Goal: Transaction & Acquisition: Purchase product/service

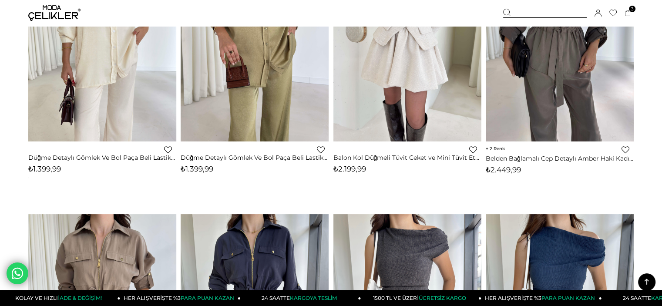
scroll to position [174, 0]
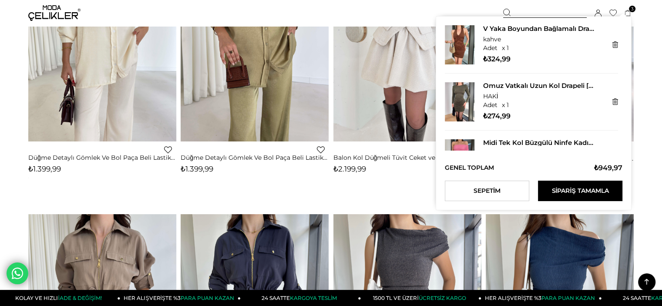
click at [630, 8] on span "3" at bounding box center [632, 9] width 7 height 7
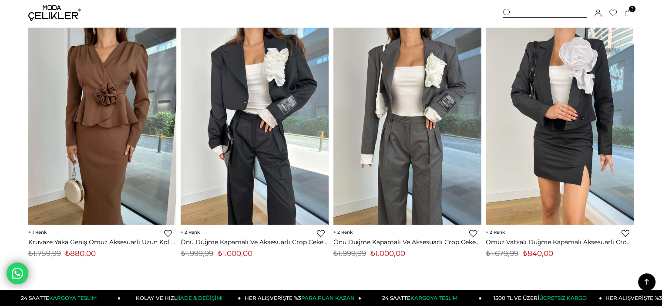
scroll to position [5456, 0]
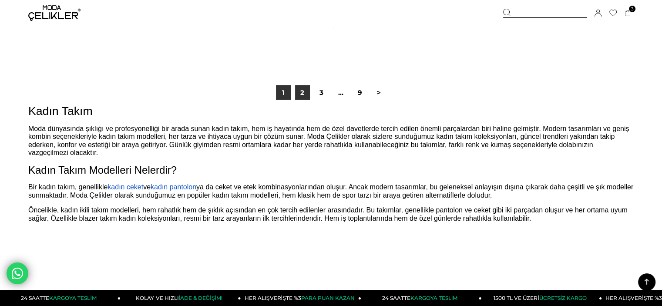
click at [305, 92] on link "2" at bounding box center [302, 92] width 15 height 15
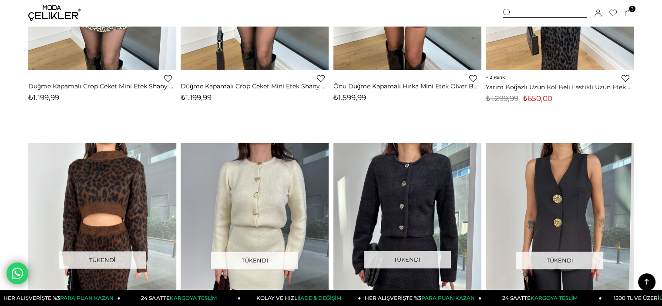
scroll to position [4654, 0]
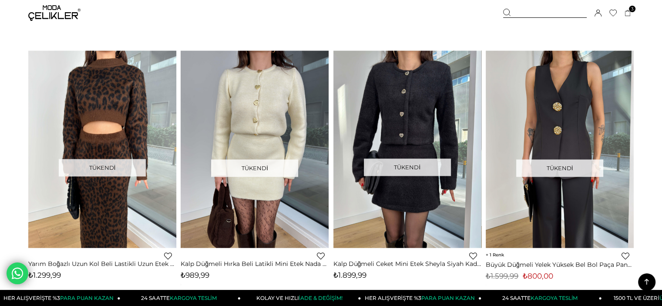
click at [645, 280] on icon at bounding box center [646, 282] width 4 height 6
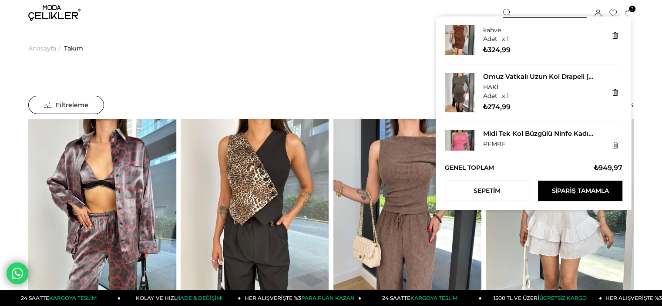
scroll to position [0, 0]
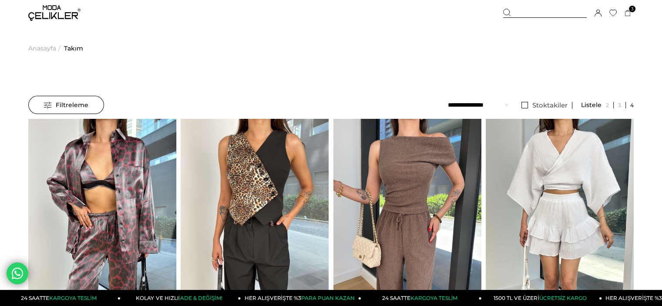
click at [42, 16] on img at bounding box center [54, 13] width 52 height 16
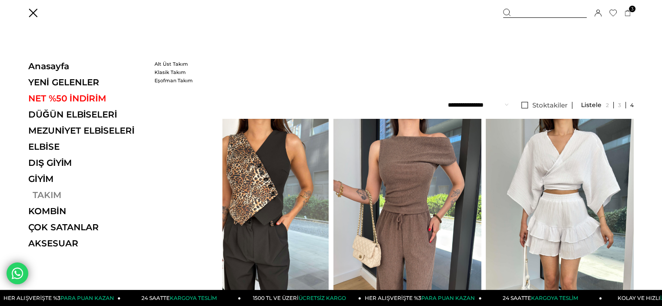
click at [48, 192] on link "TAKIM" at bounding box center [88, 195] width 120 height 10
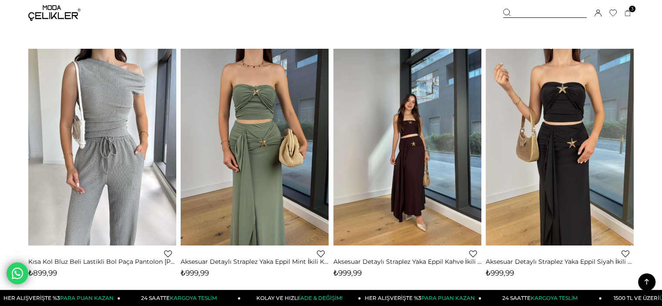
scroll to position [348, 0]
